Goal: Navigation & Orientation: Find specific page/section

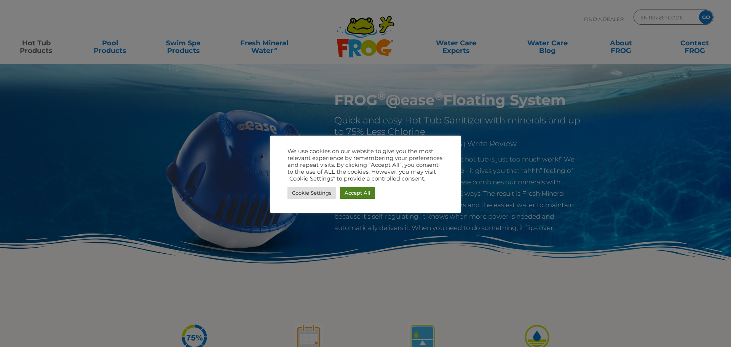
drag, startPoint x: 352, startPoint y: 194, endPoint x: 341, endPoint y: 196, distance: 11.6
click at [352, 194] on link "Accept All" at bounding box center [357, 193] width 35 height 12
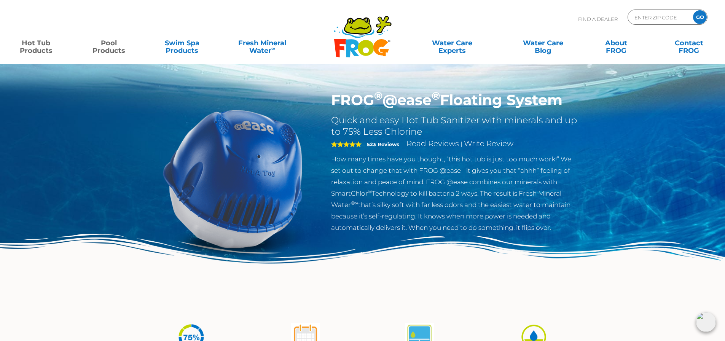
click at [116, 51] on link "Pool Products" at bounding box center [109, 42] width 57 height 15
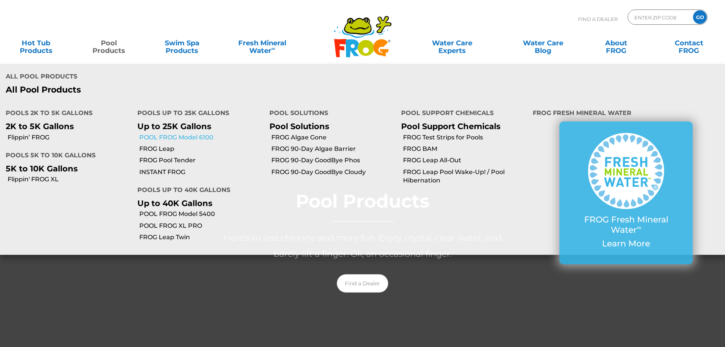
click at [179, 133] on link "POOL FROG Model 6100" at bounding box center [201, 137] width 124 height 8
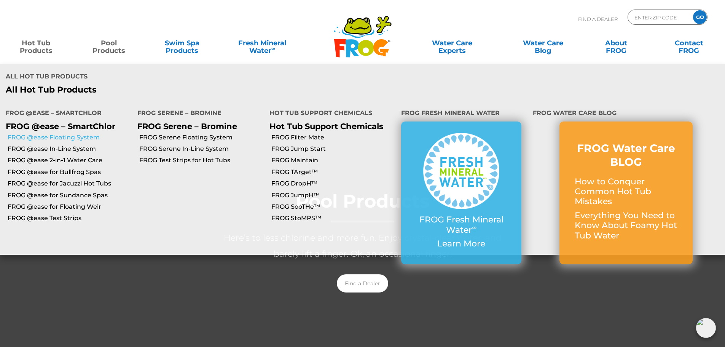
click at [41, 133] on link "FROG @ease Floating System" at bounding box center [70, 137] width 124 height 8
